Goal: Task Accomplishment & Management: Complete application form

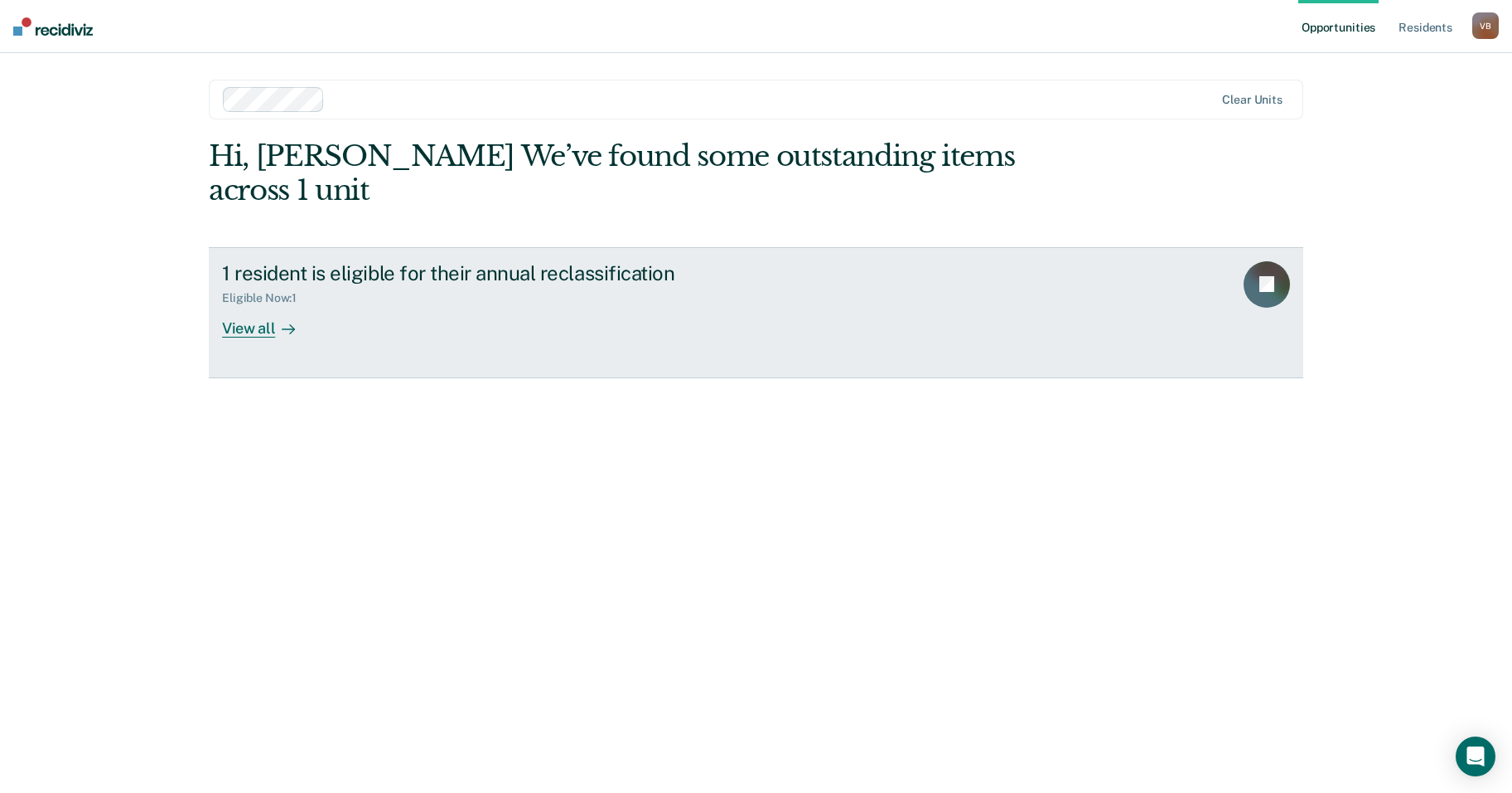
click at [249, 305] on div "View all" at bounding box center [268, 321] width 93 height 32
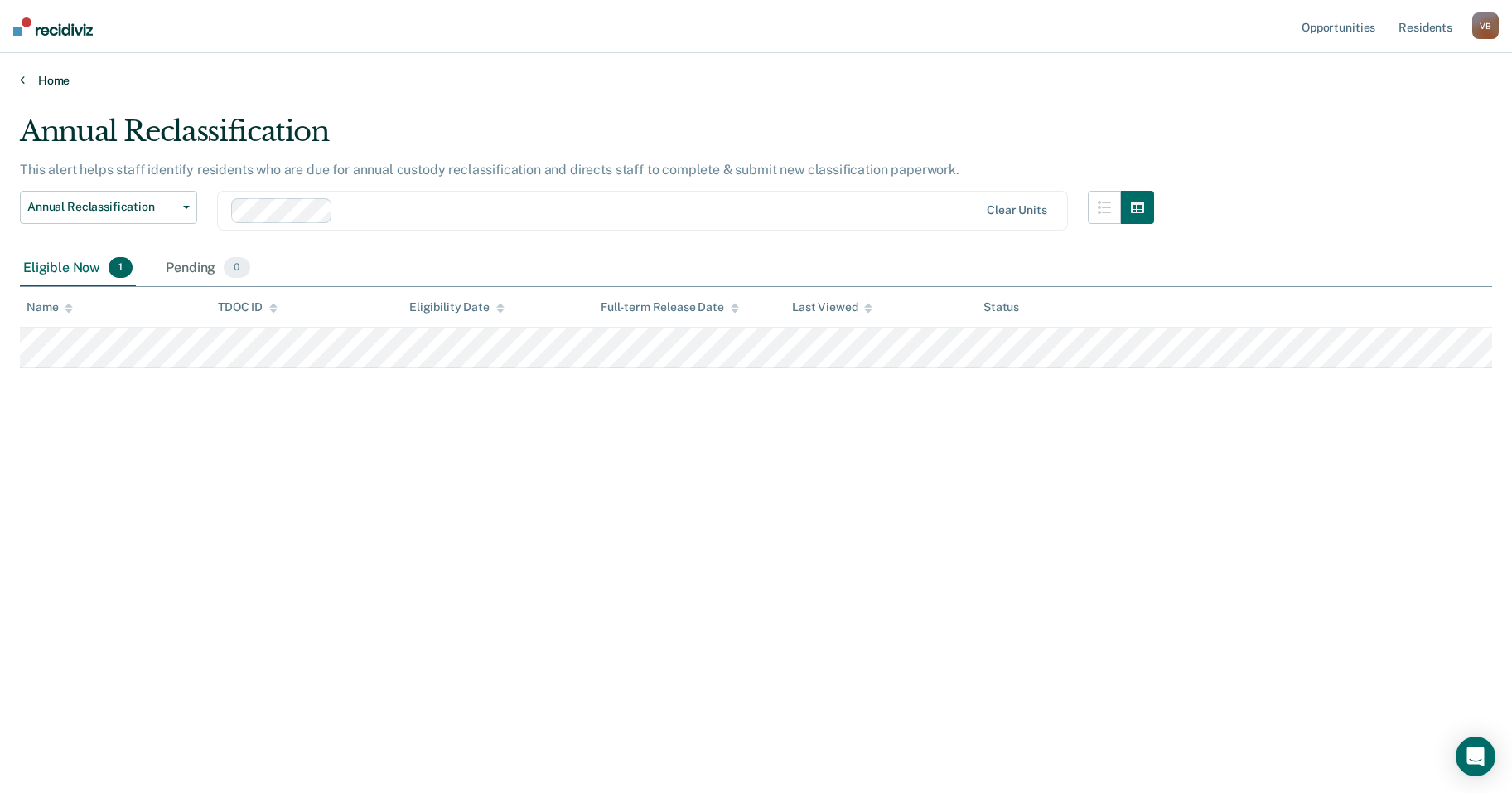
click at [30, 79] on link "Home" at bounding box center [756, 81] width 1473 height 15
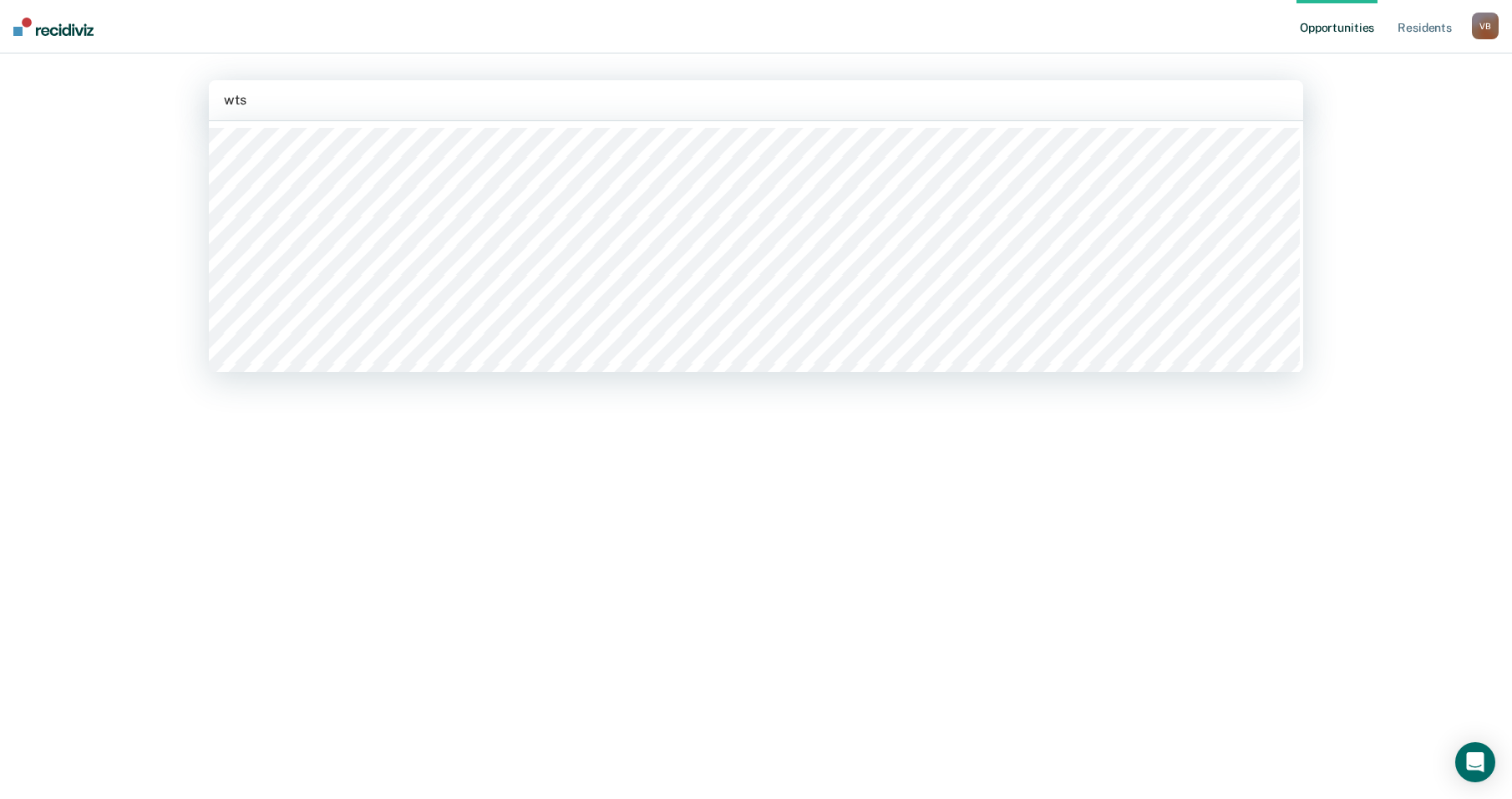
type input "wtsp"
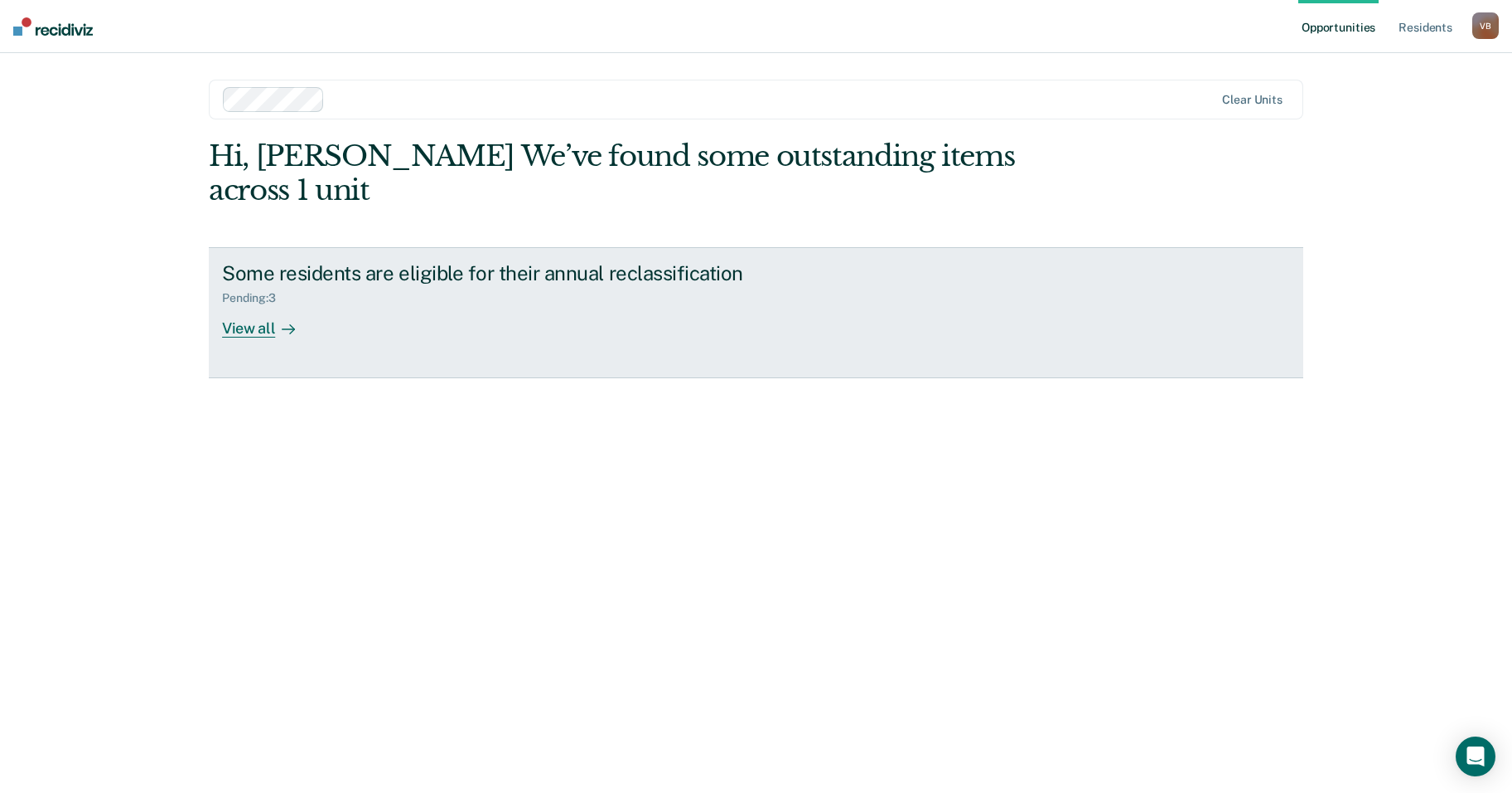
click at [275, 318] on div at bounding box center [284, 328] width 20 height 19
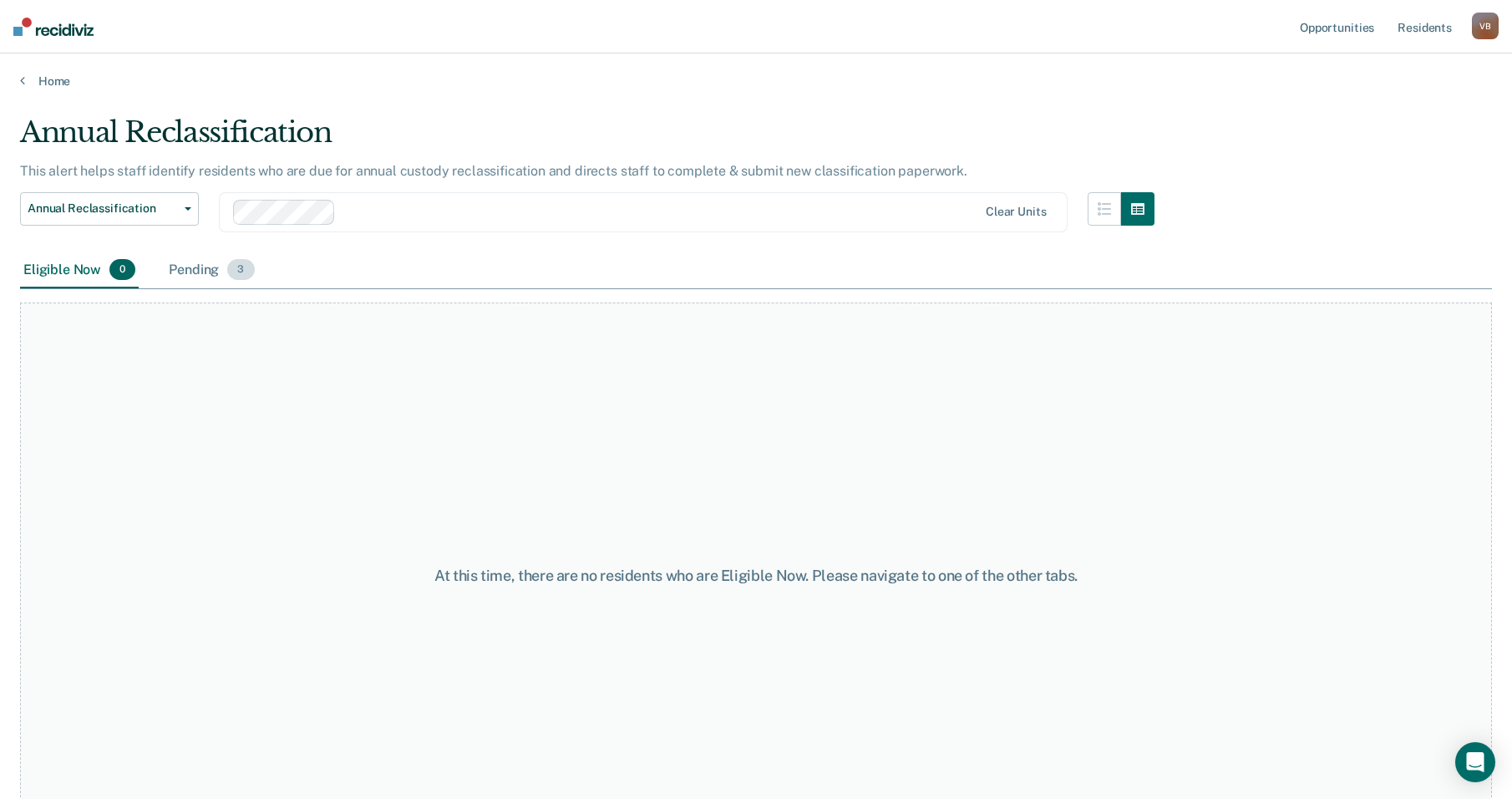
click at [241, 276] on span "3" at bounding box center [240, 269] width 26 height 22
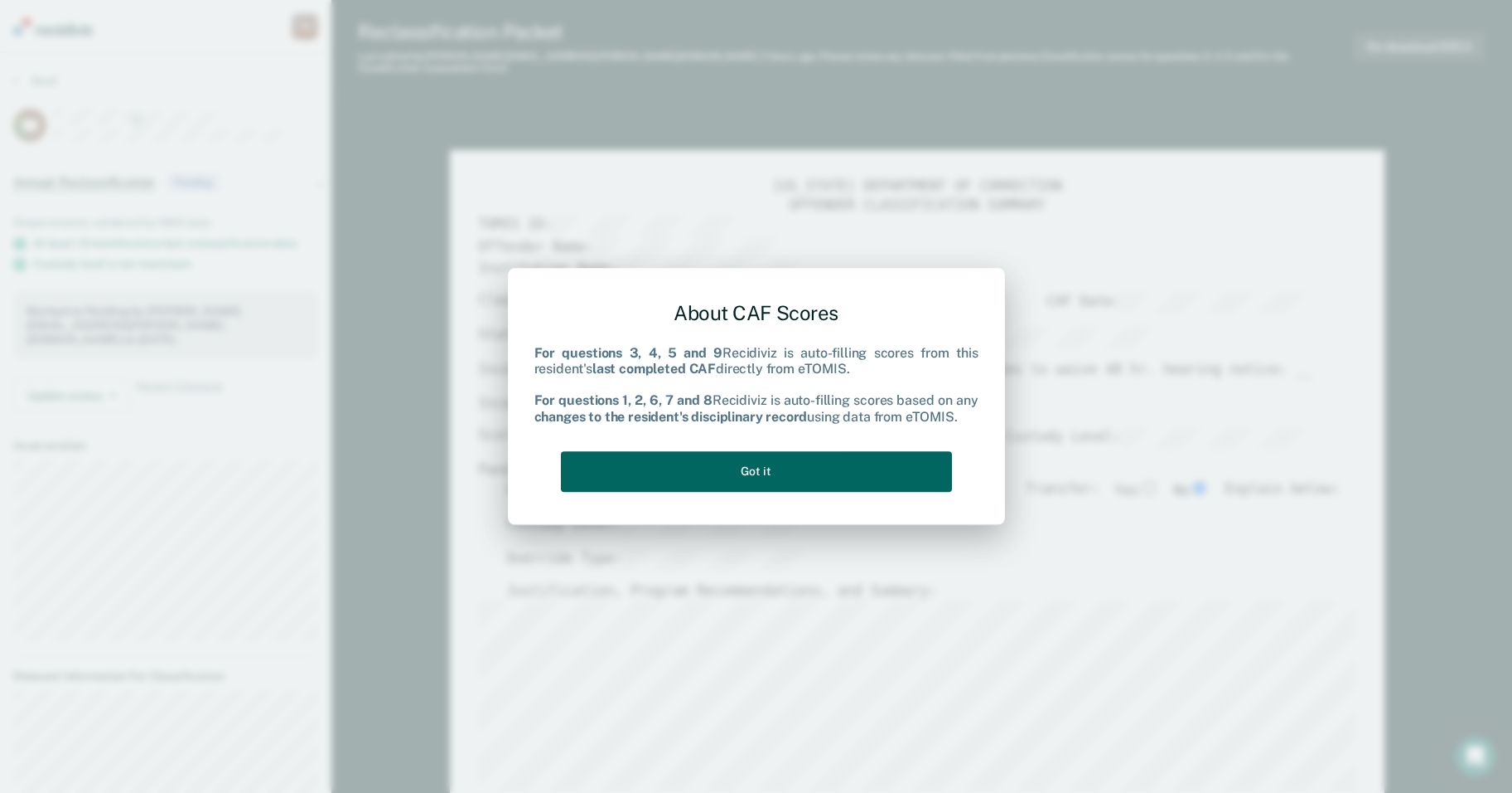
click at [782, 478] on button "Got it" at bounding box center [756, 471] width 391 height 40
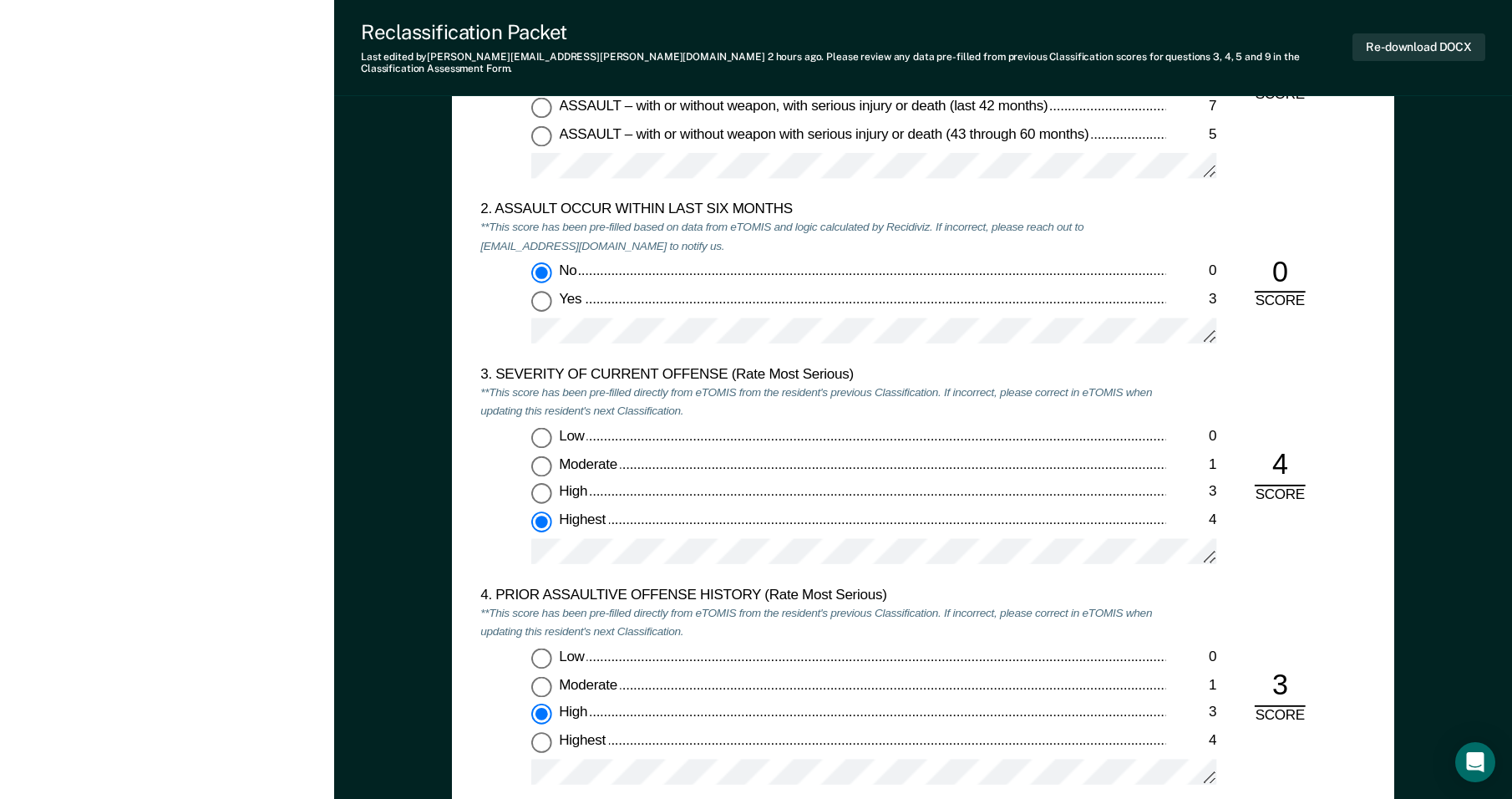
scroll to position [1737, 0]
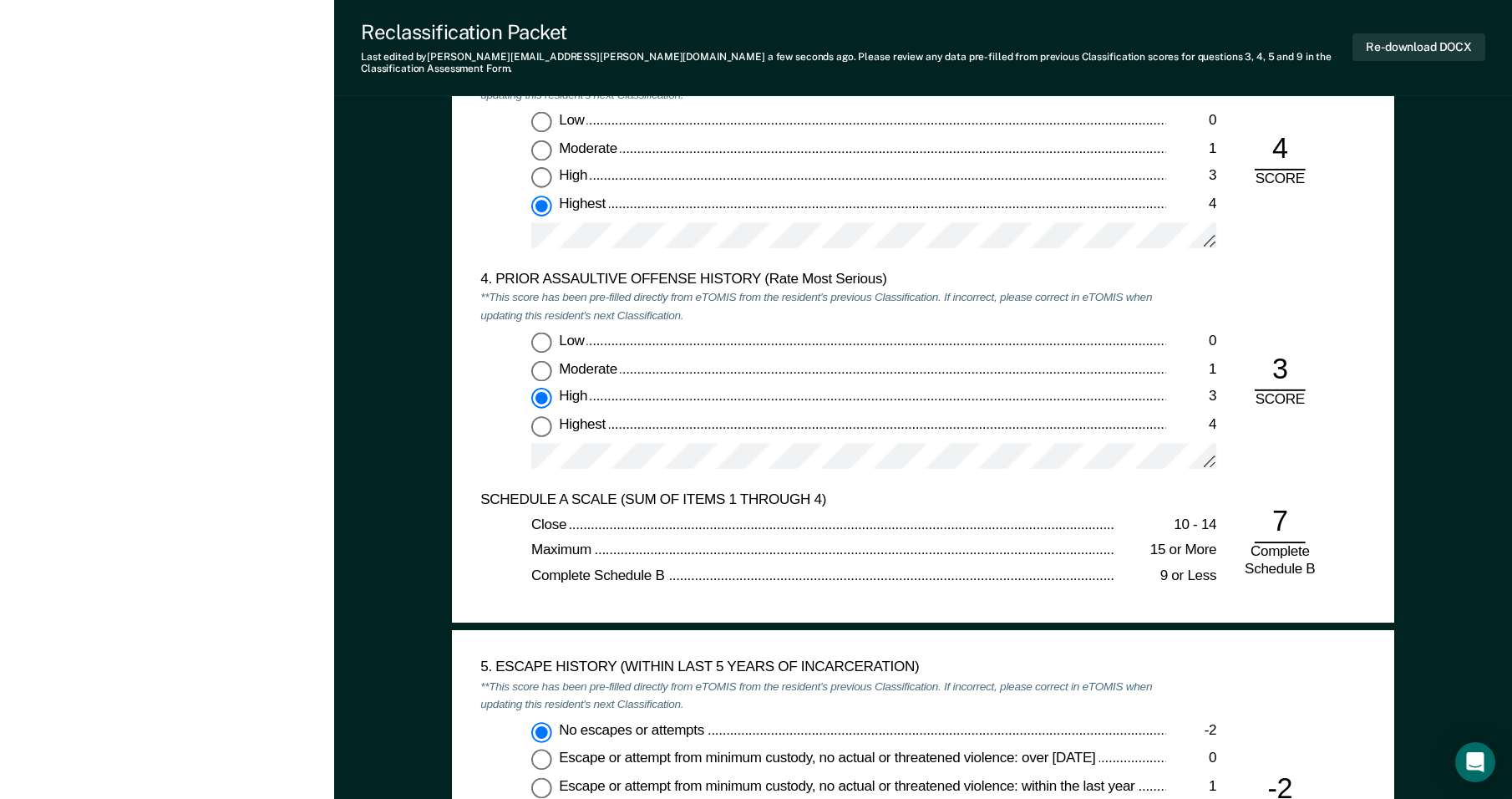
scroll to position [2012, 0]
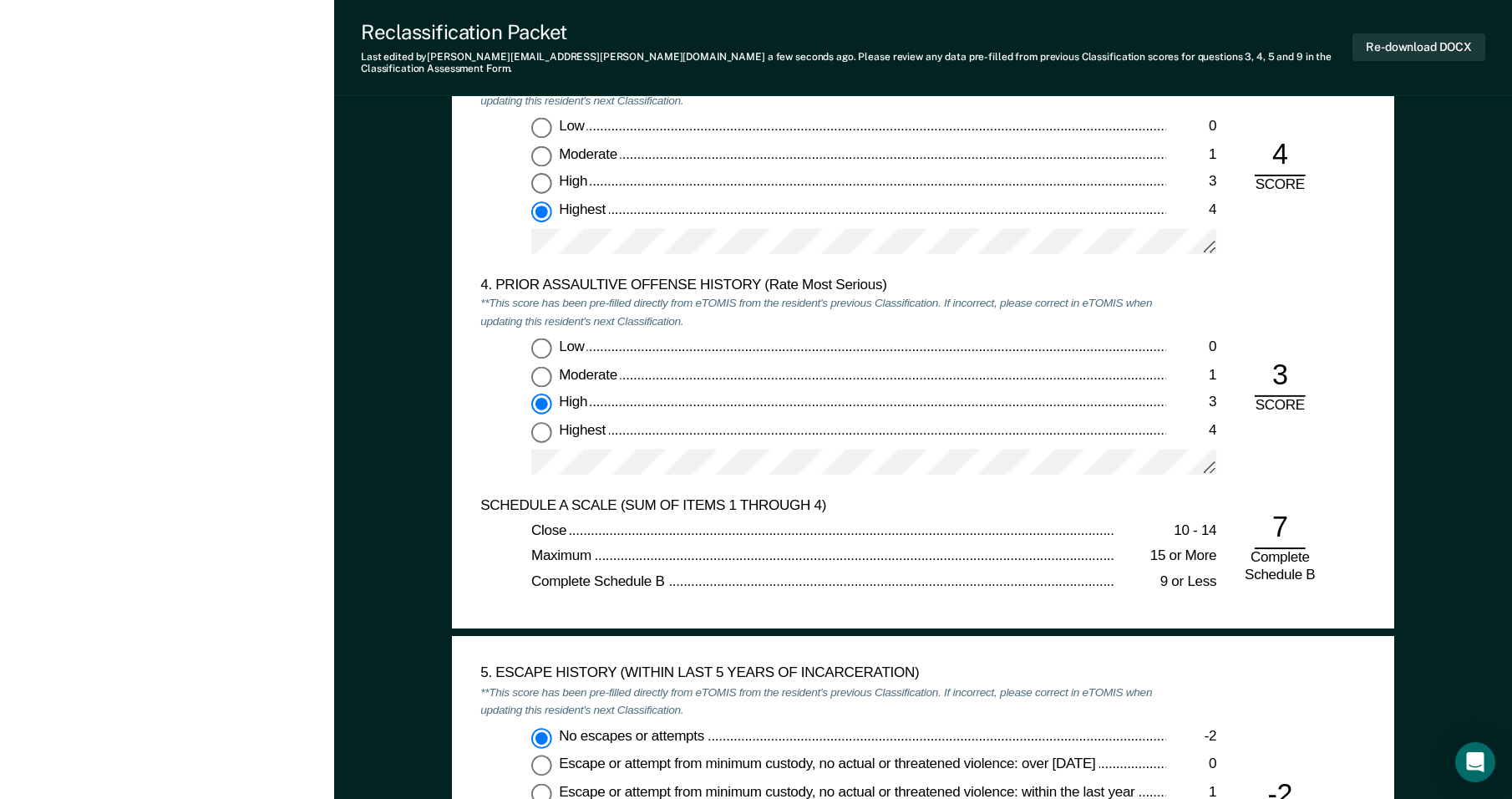
click at [1292, 281] on div "4. PRIOR ASSAULTIVE OFFENSE HISTORY (Rate Most Serious) **This score has been p…" at bounding box center [923, 386] width 885 height 220
drag, startPoint x: 1508, startPoint y: 375, endPoint x: 1509, endPoint y: 383, distance: 8.1
click at [1509, 383] on div "[US_STATE] DEPARTMENT OF CORRECTION OFFENDER CLASSIFICATION SUMMARY TOMIS ID: O…" at bounding box center [923, 721] width 1178 height 5234
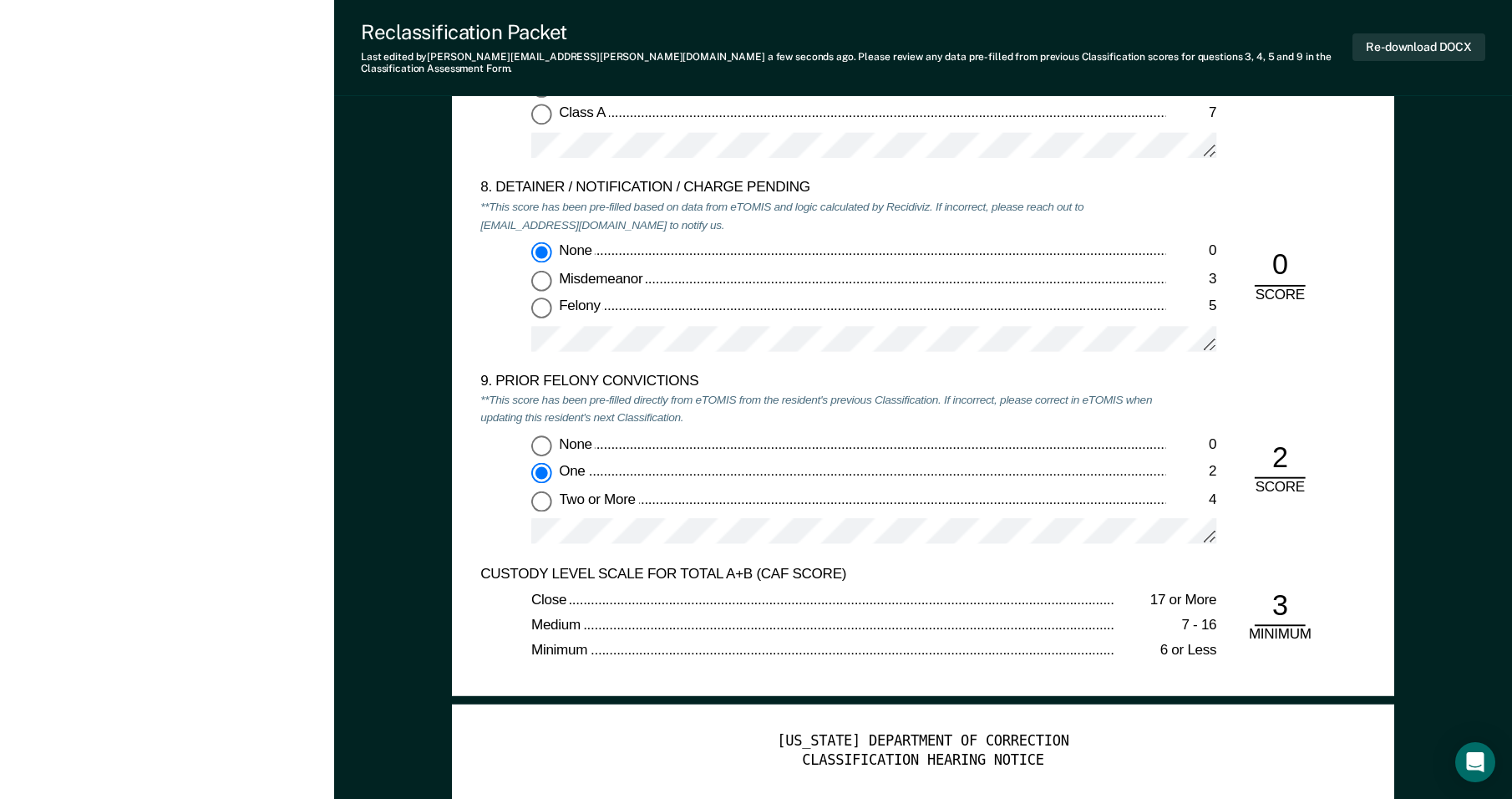
scroll to position [3316, 0]
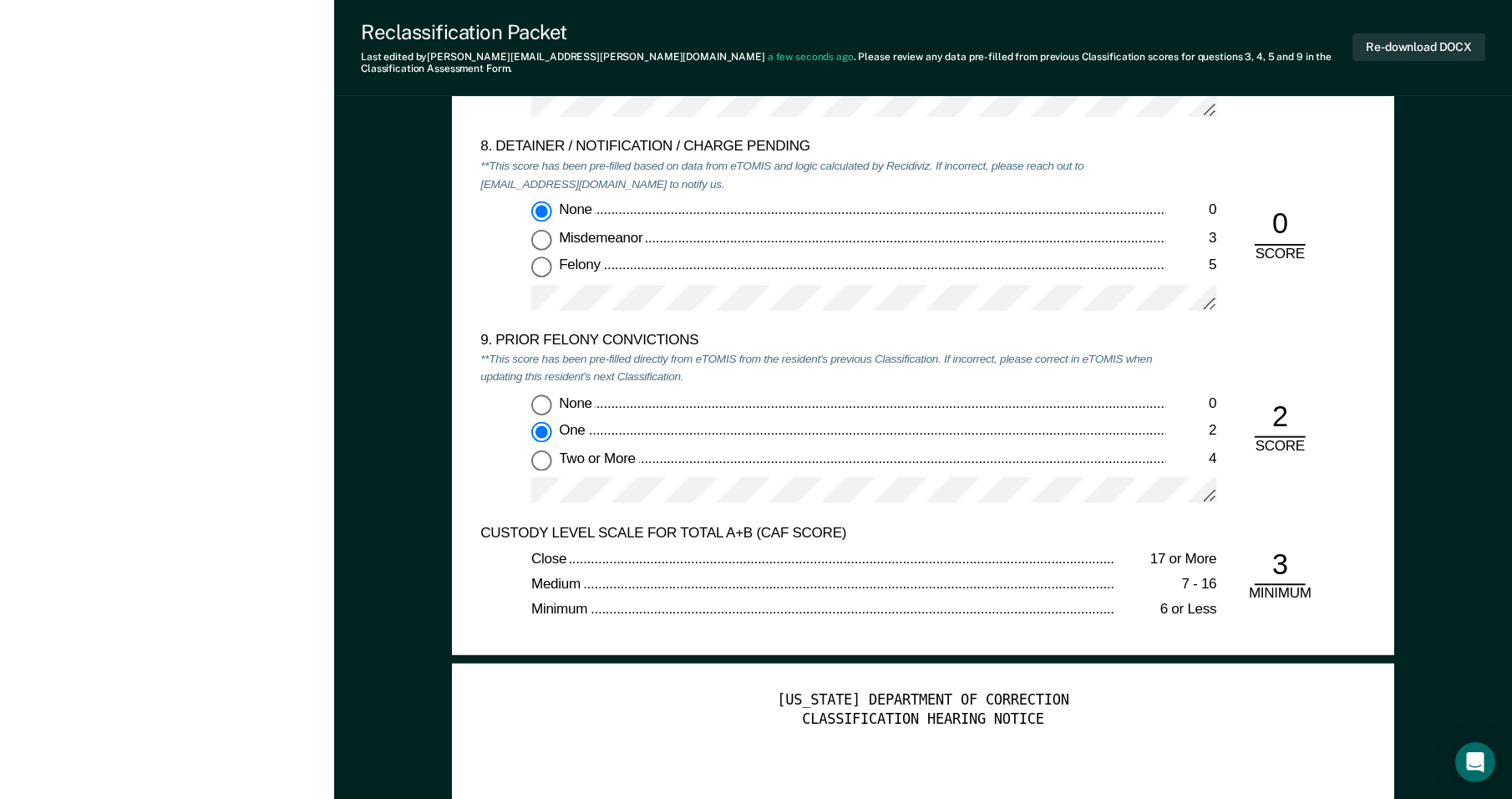
click at [1331, 317] on div "8. DETAINER / NOTIFICATION / CHARGE PENDING **This score has been pre-filled ba…" at bounding box center [923, 235] width 885 height 193
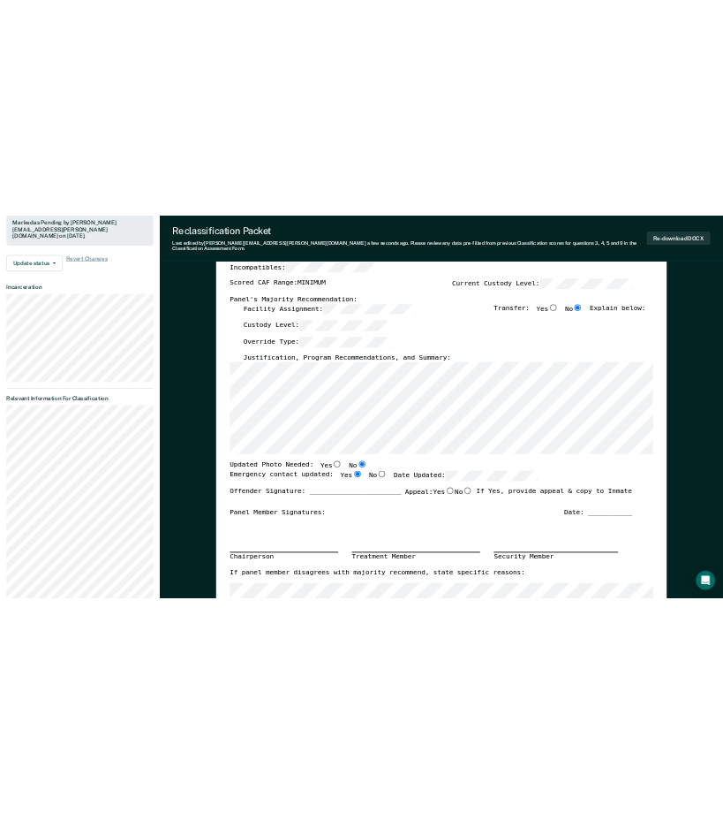
scroll to position [0, 0]
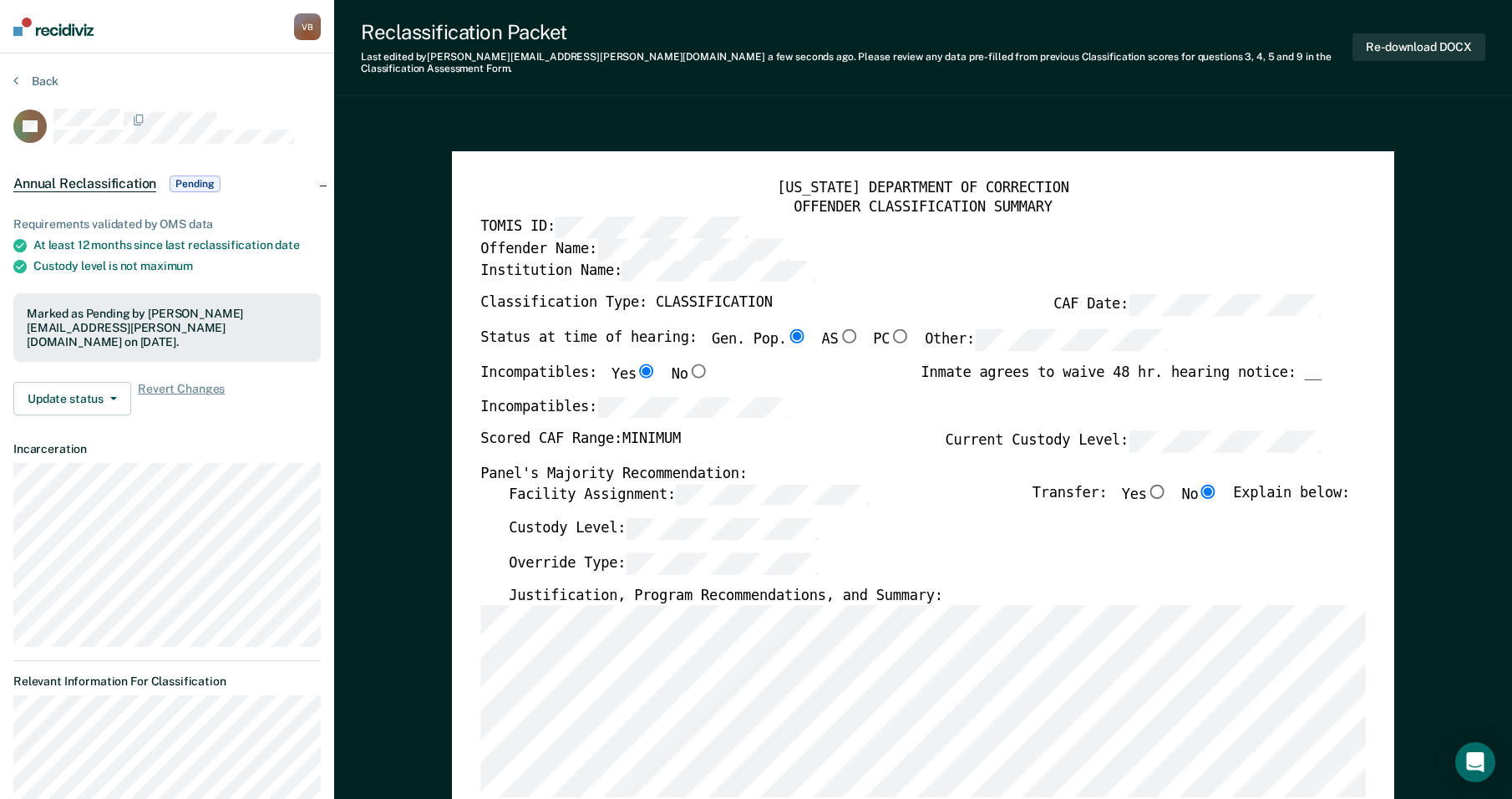
type textarea "x"
